Goal: Communication & Community: Participate in discussion

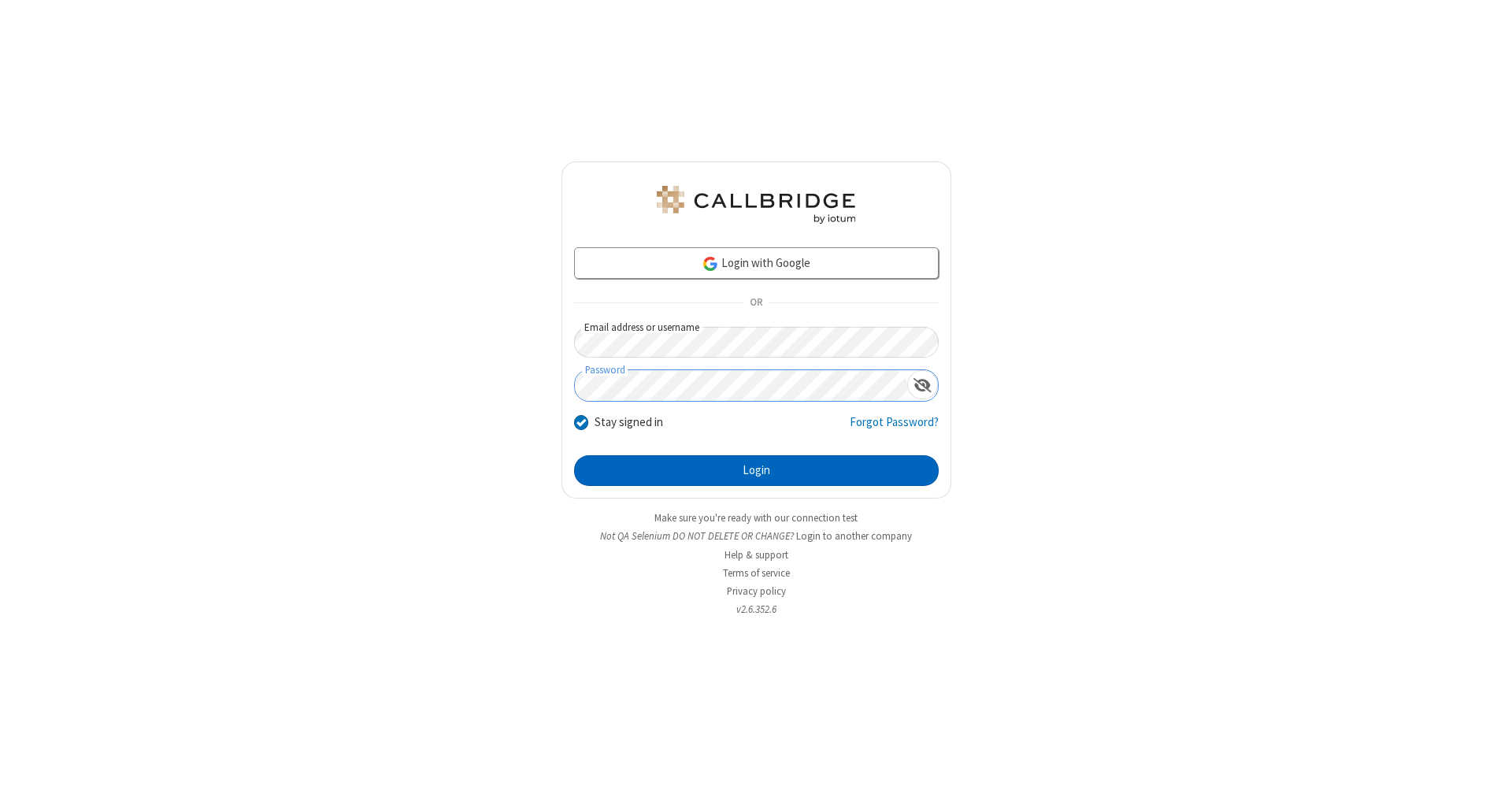
click at [756, 471] on button "Login" at bounding box center [756, 471] width 364 height 31
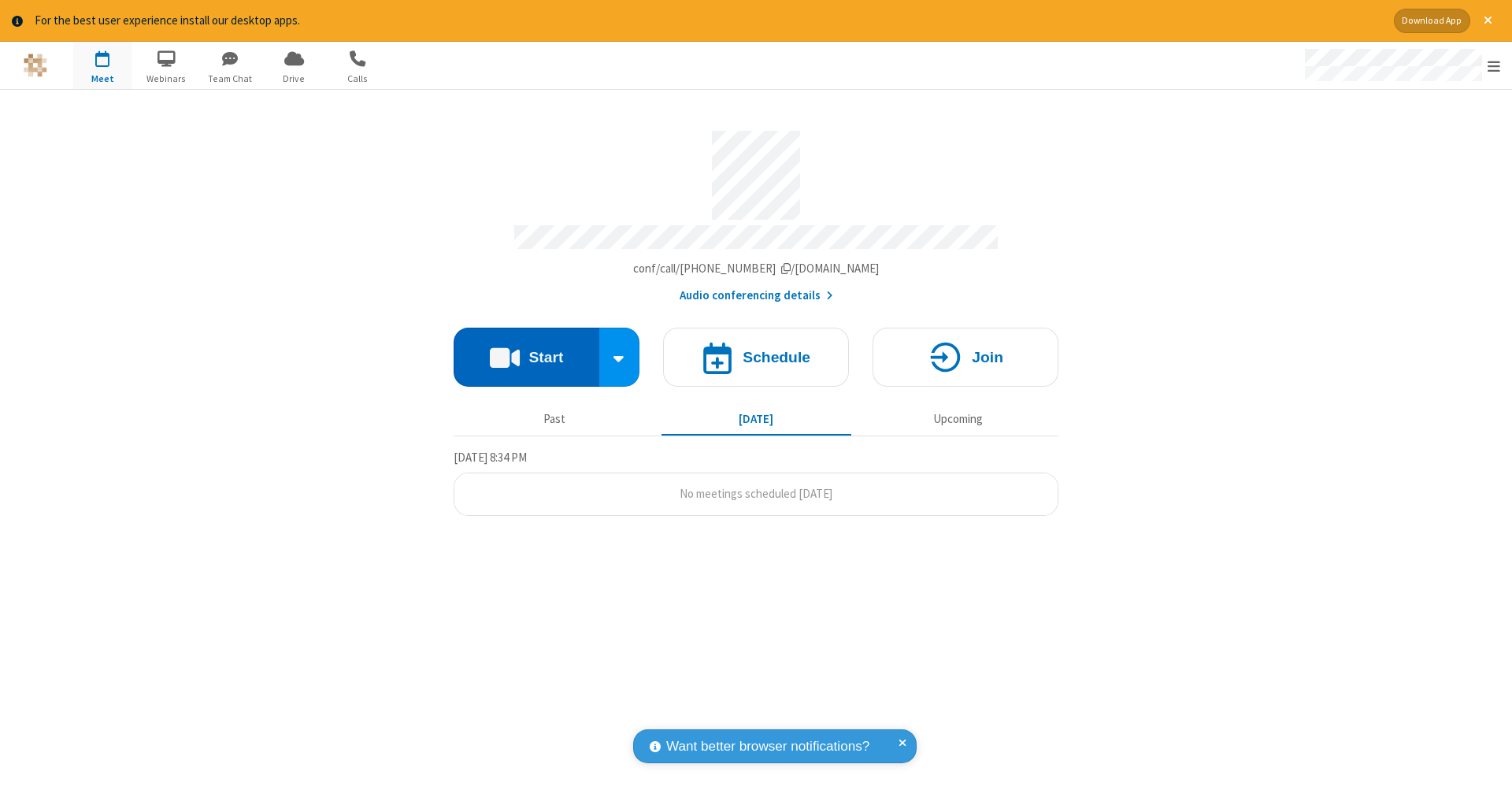
click at [526, 349] on button "Start" at bounding box center [526, 357] width 146 height 59
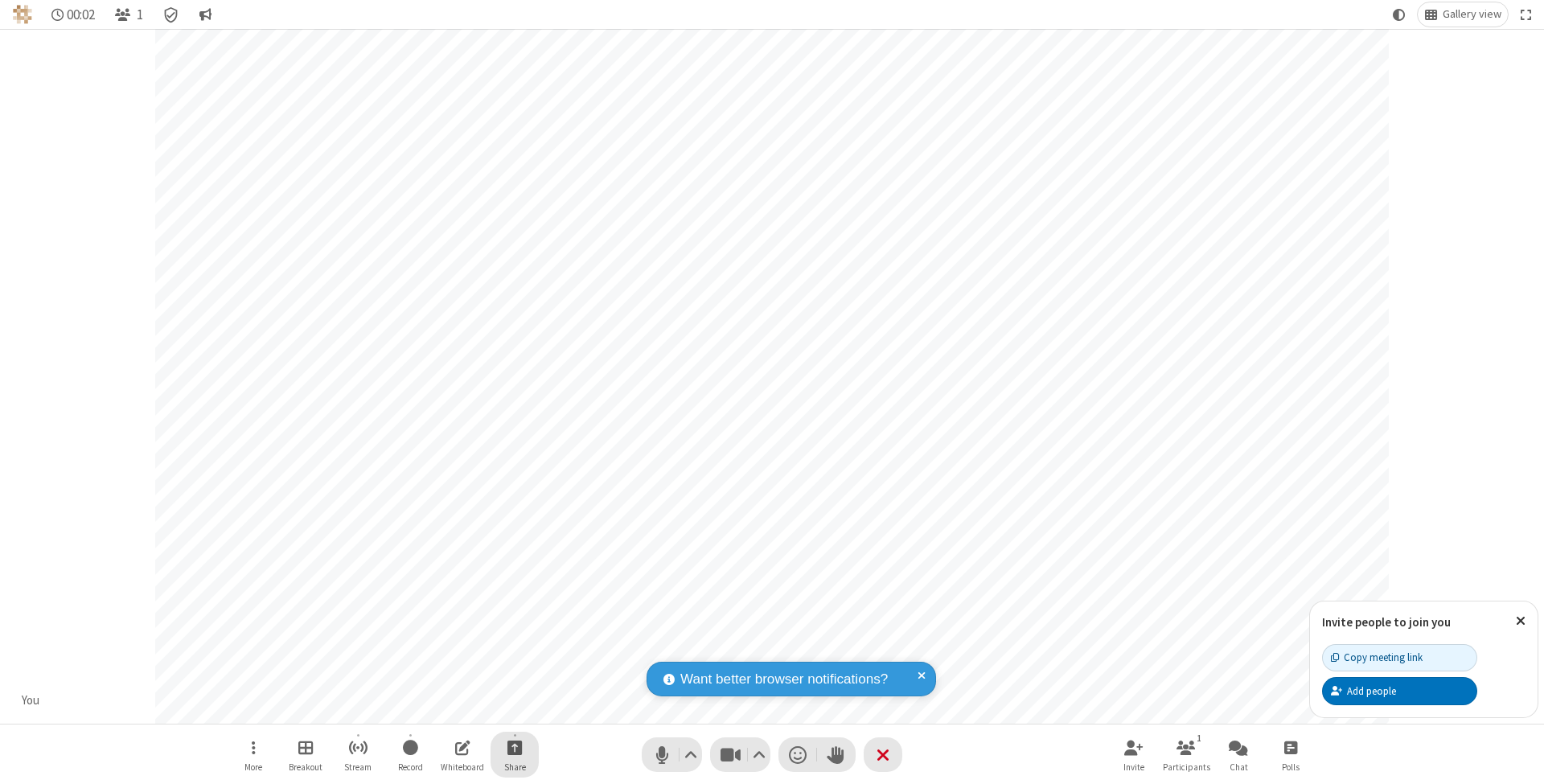
click at [514, 746] on span "Start sharing" at bounding box center [515, 747] width 16 height 20
click at [449, 709] on span "Share my screen" at bounding box center [450, 711] width 18 height 14
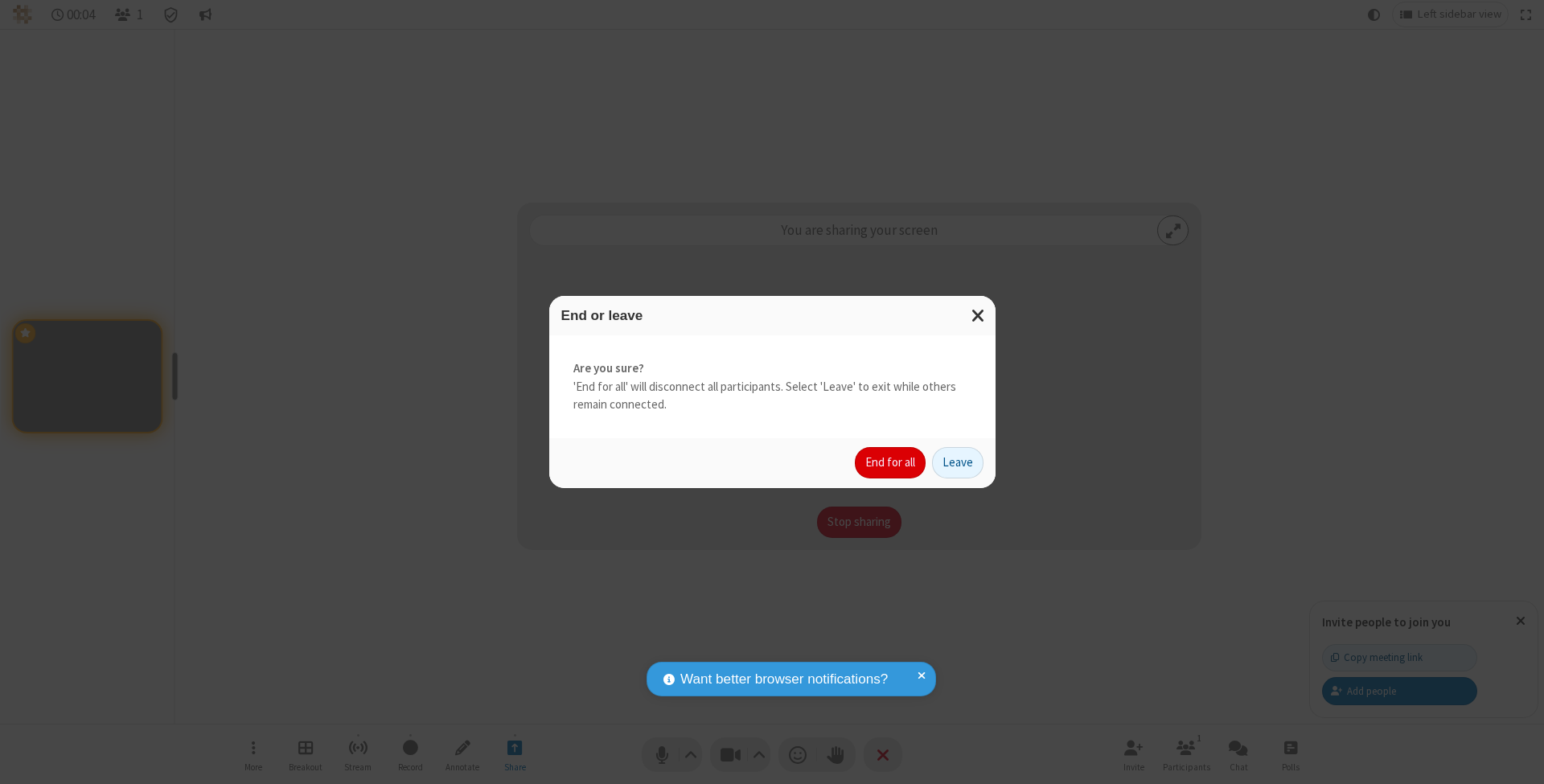
click at [891, 462] on button "End for all" at bounding box center [890, 463] width 71 height 32
